Goal: Information Seeking & Learning: Learn about a topic

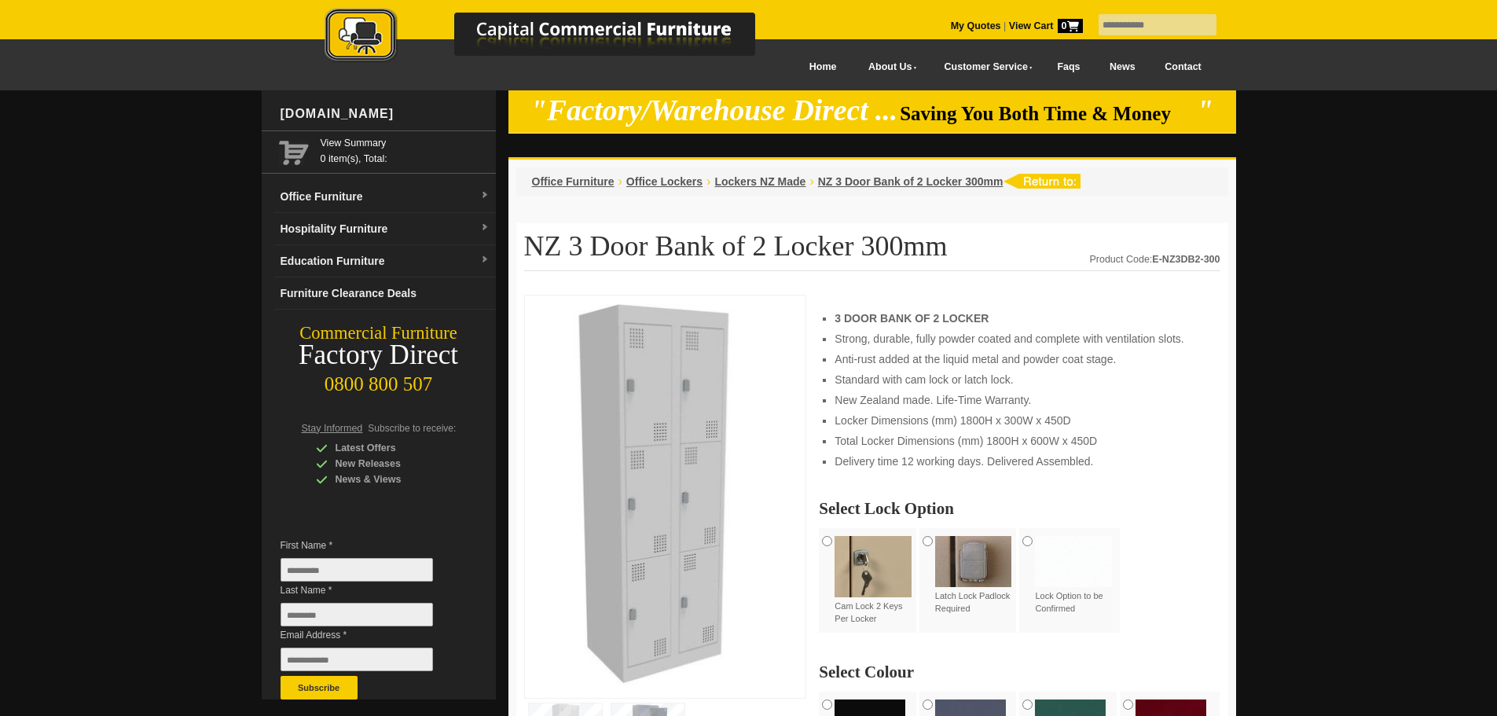
click at [1152, 23] on input "text" at bounding box center [1157, 24] width 118 height 21
type input "*******"
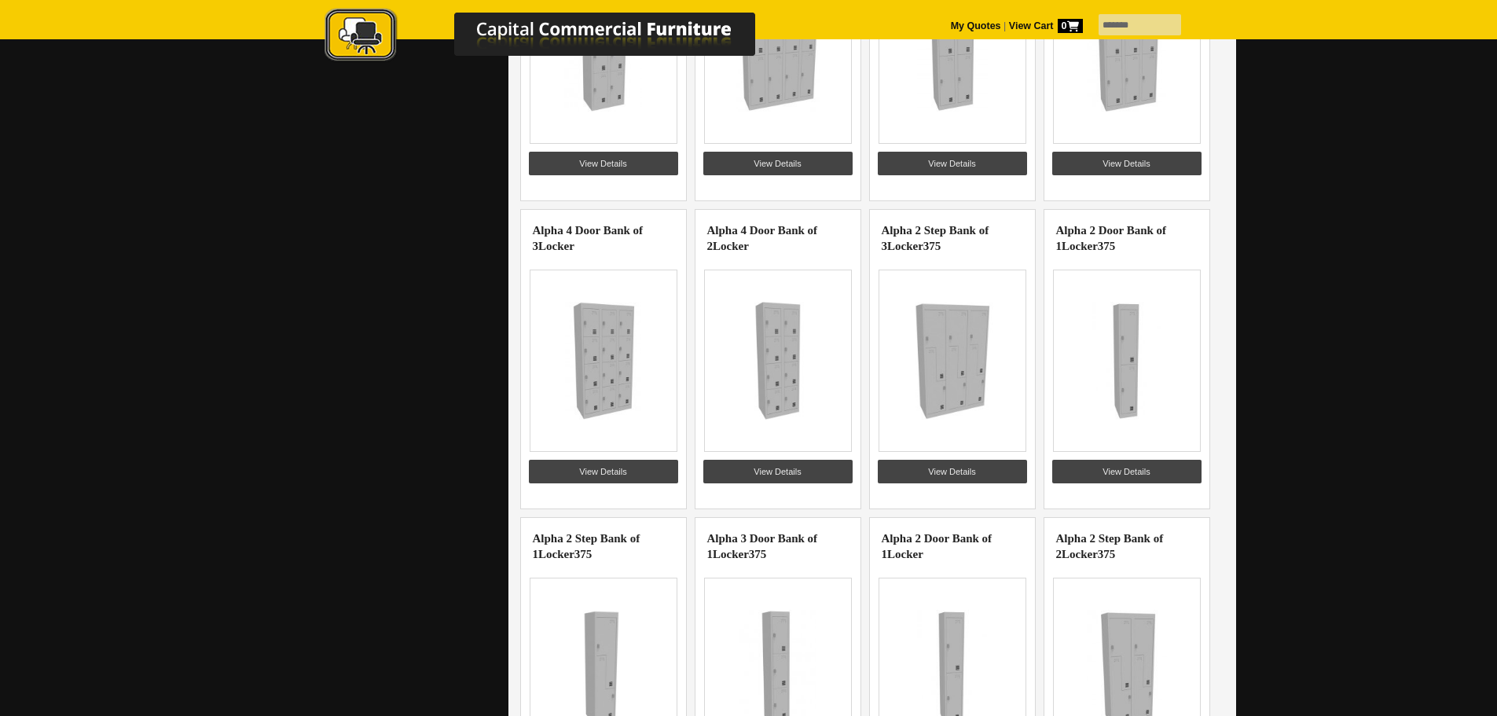
scroll to position [1336, 0]
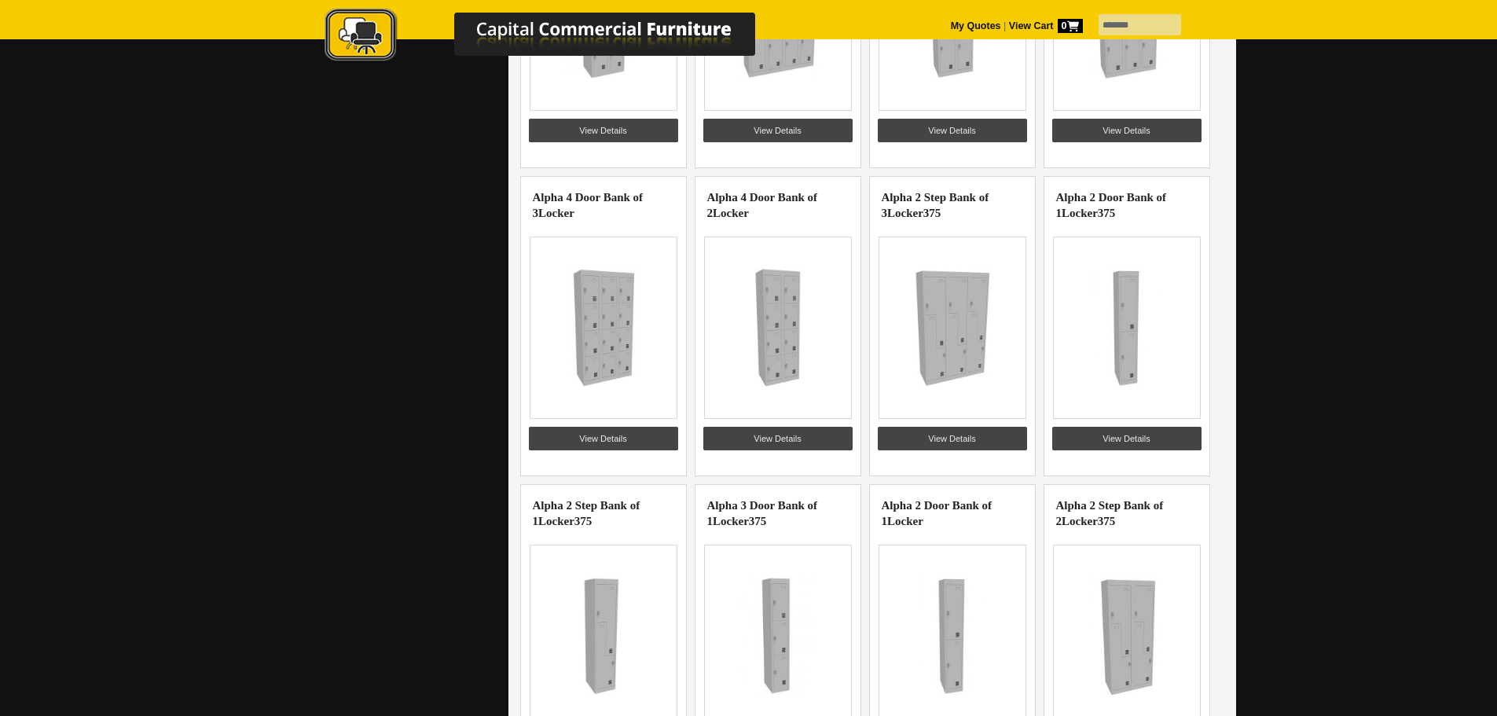
click at [1109, 442] on link "View Details" at bounding box center [1126, 439] width 149 height 24
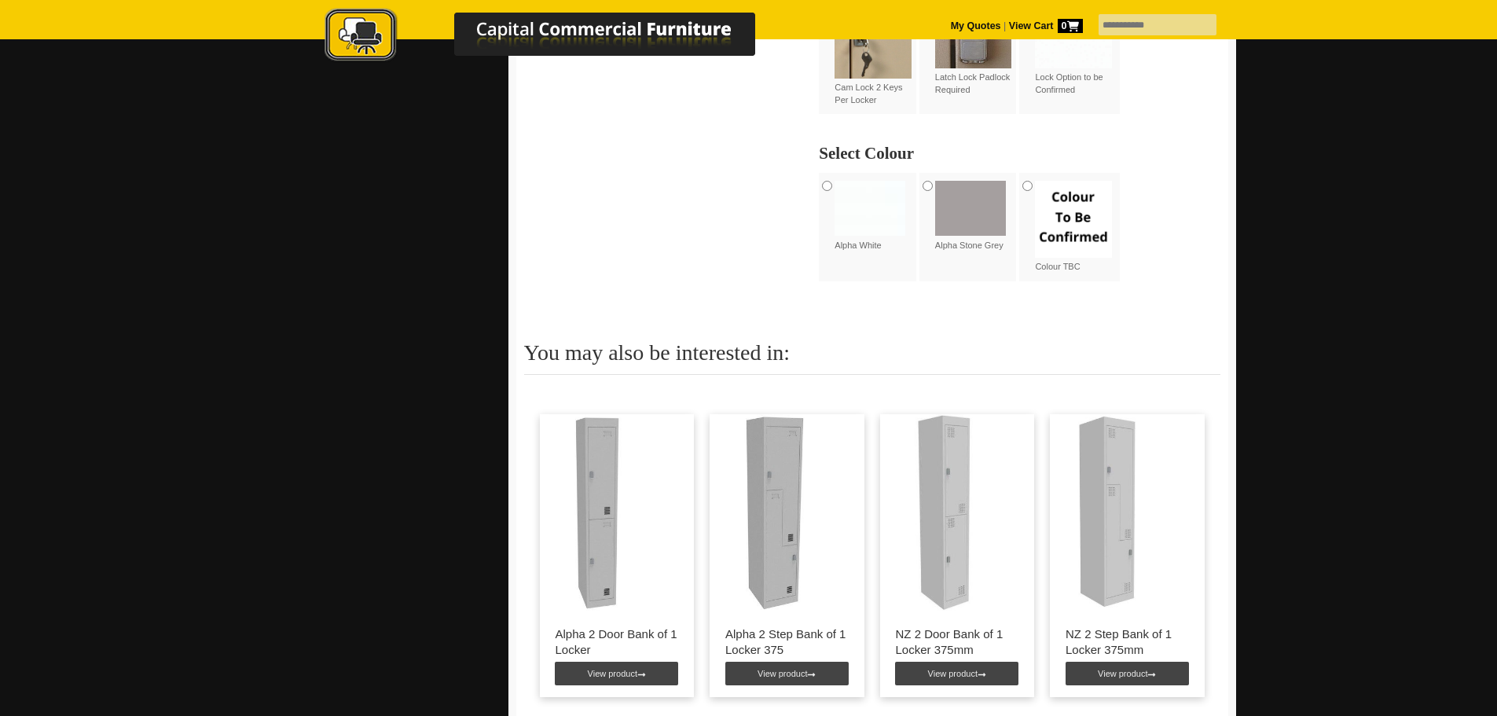
scroll to position [1021, 0]
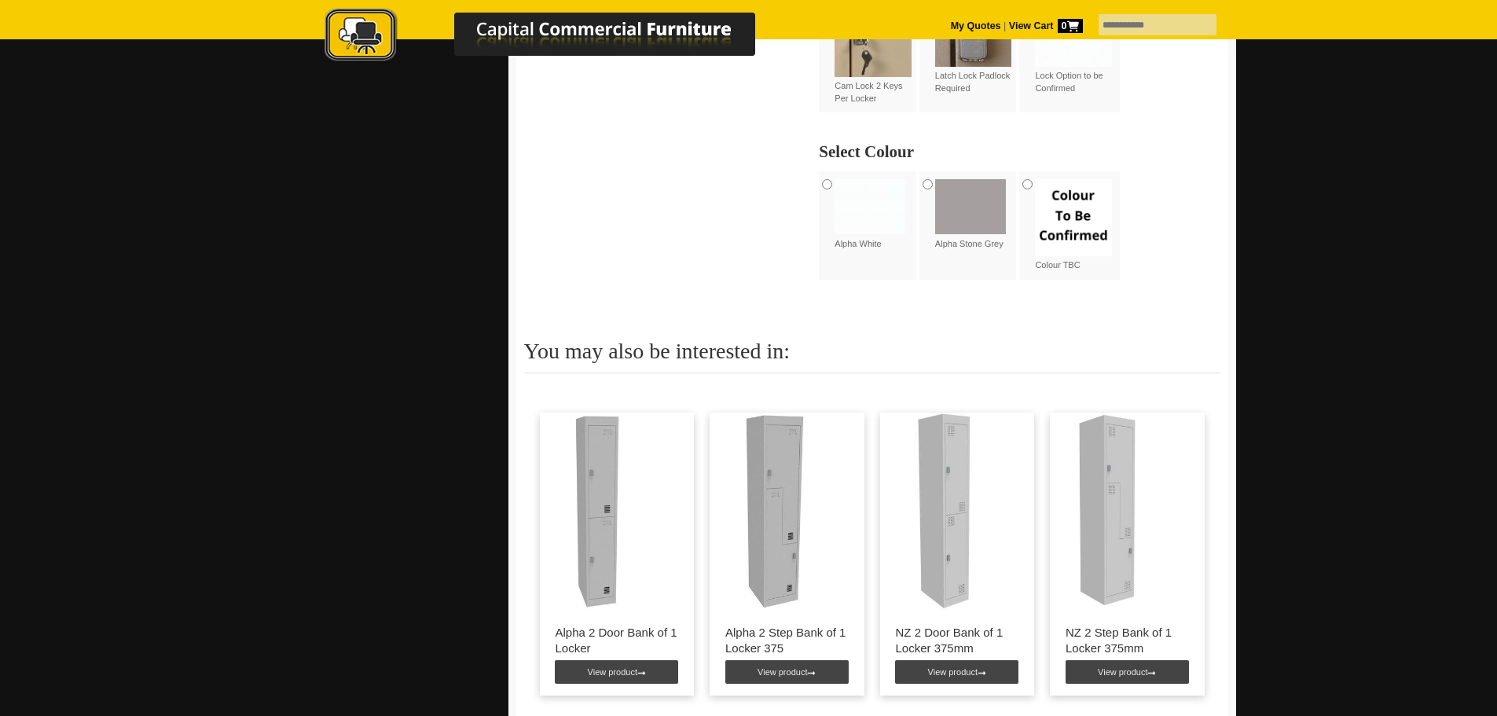
click at [948, 666] on link "View product" at bounding box center [956, 672] width 123 height 24
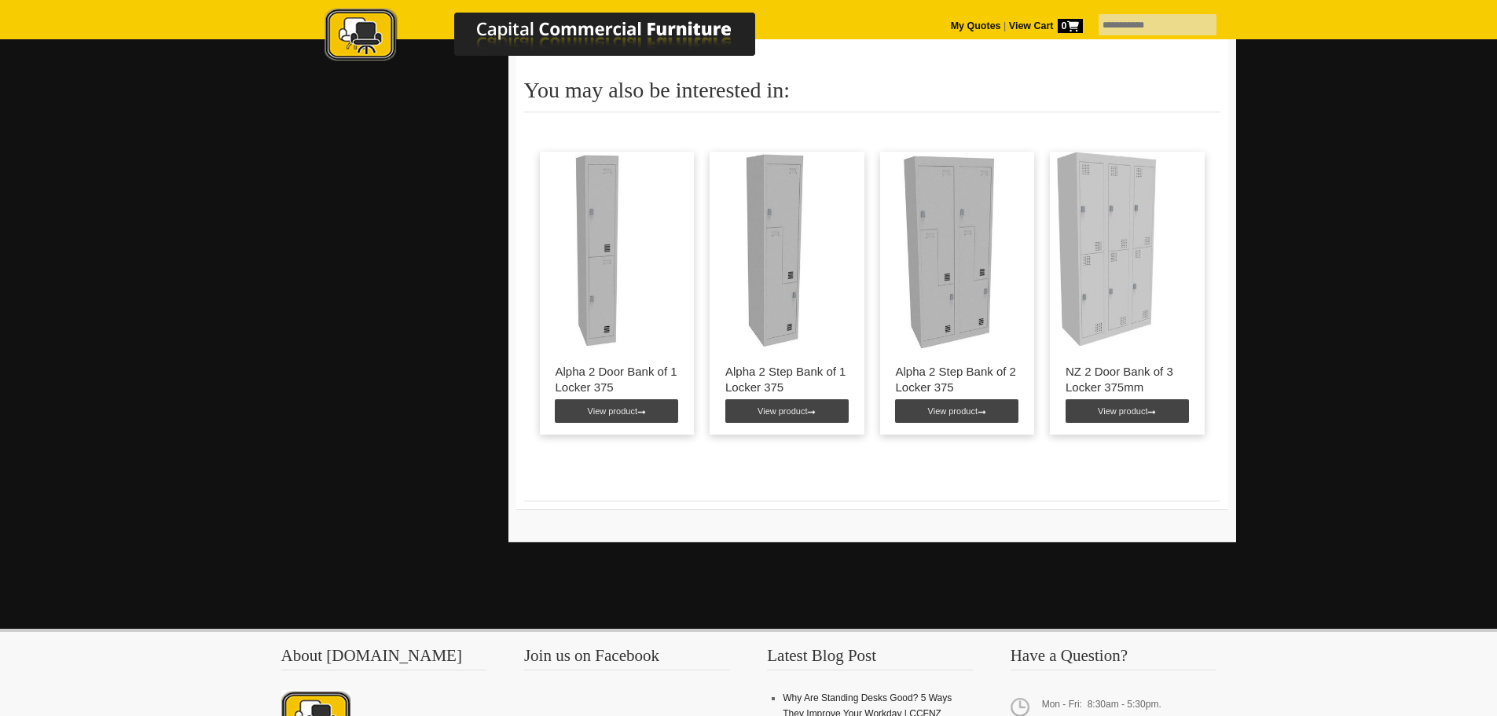
scroll to position [973, 0]
